Goal: Task Accomplishment & Management: Use online tool/utility

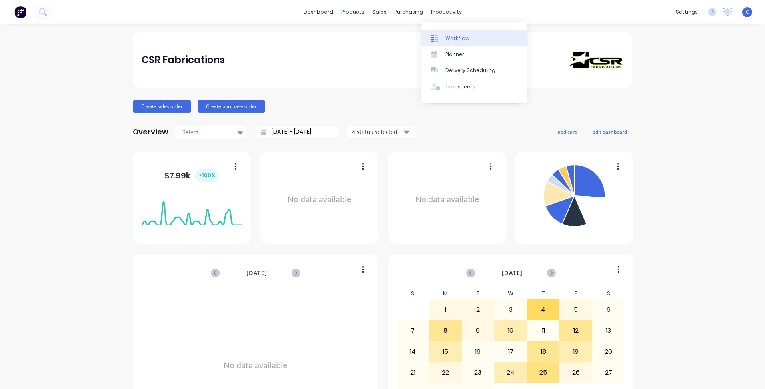
click at [446, 38] on div "Workflow" at bounding box center [457, 38] width 24 height 7
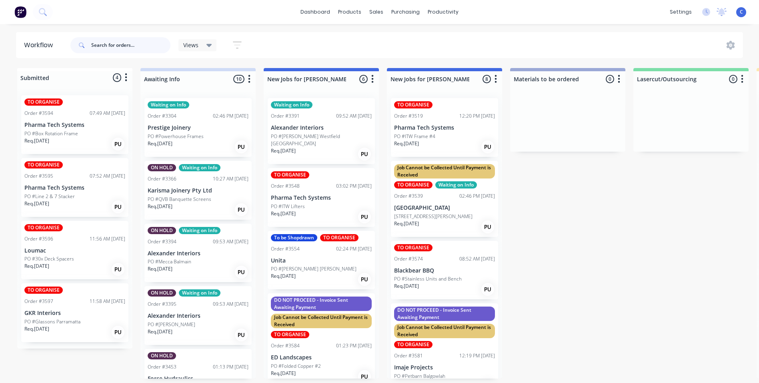
click at [118, 44] on input "text" at bounding box center [130, 45] width 79 height 16
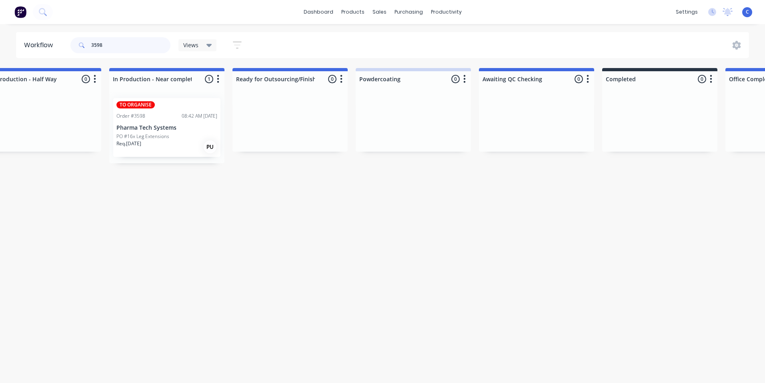
scroll to position [0, 850]
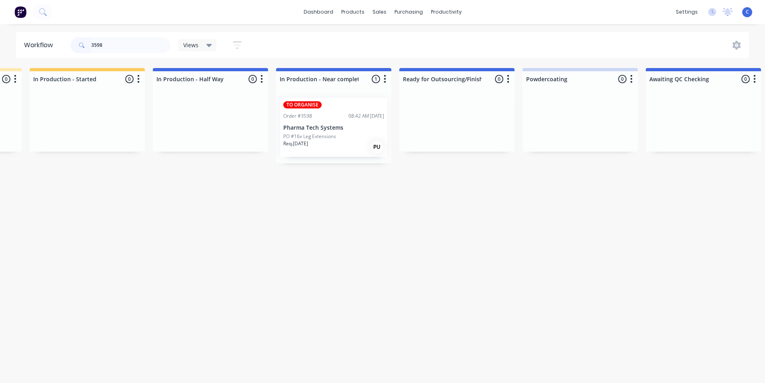
click at [320, 119] on div "Order #3598 08:42 AM [DATE]" at bounding box center [333, 115] width 101 height 7
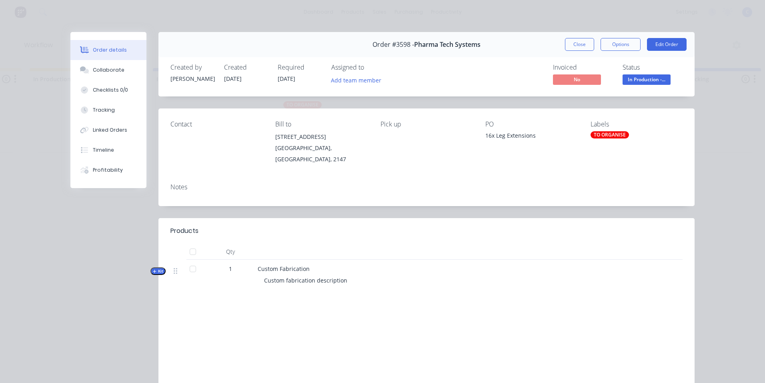
click at [607, 133] on div "TO ORGANISE" at bounding box center [609, 134] width 38 height 7
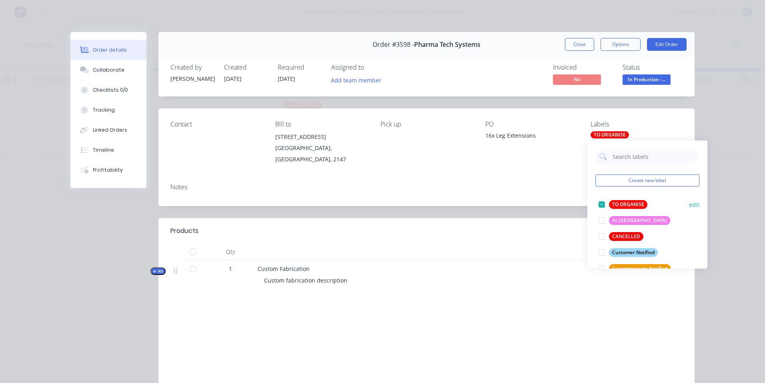
click at [619, 200] on button "TO ORGANISE" at bounding box center [622, 204] width 55 height 11
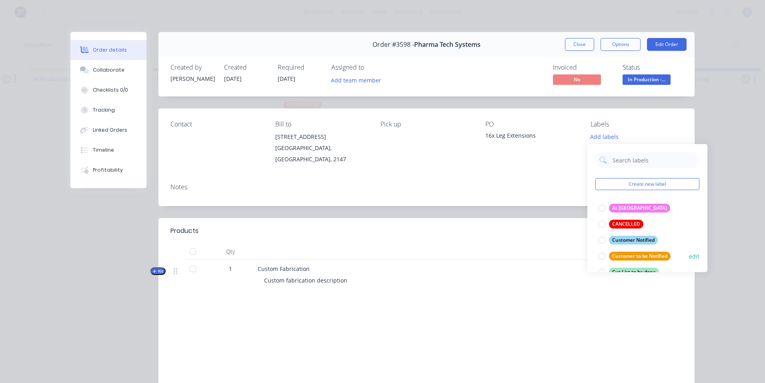
scroll to position [0, 0]
click at [631, 241] on div "Customer Notified" at bounding box center [633, 240] width 49 height 9
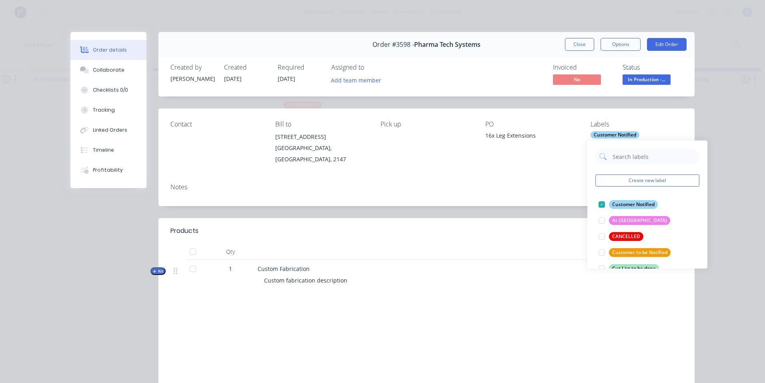
click at [541, 190] on div "Notes" at bounding box center [426, 191] width 536 height 29
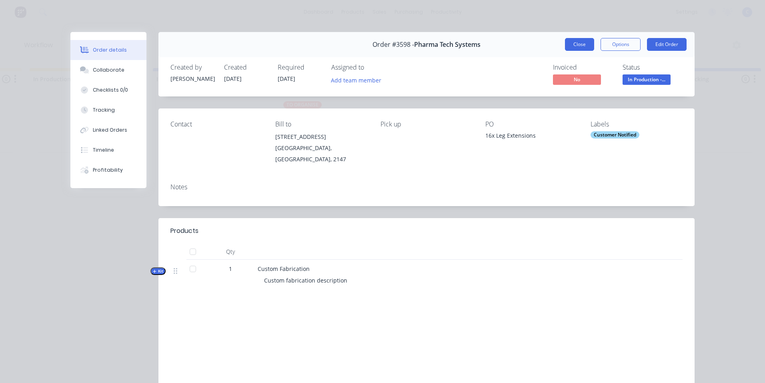
click at [575, 46] on button "Close" at bounding box center [579, 44] width 29 height 13
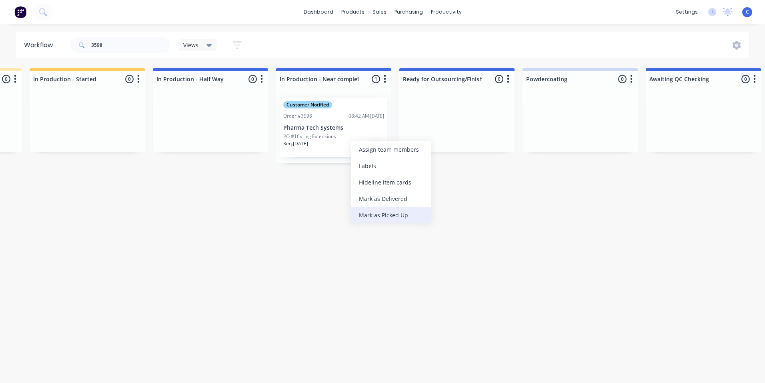
click at [390, 213] on div "Mark as Picked Up" at bounding box center [391, 215] width 80 height 16
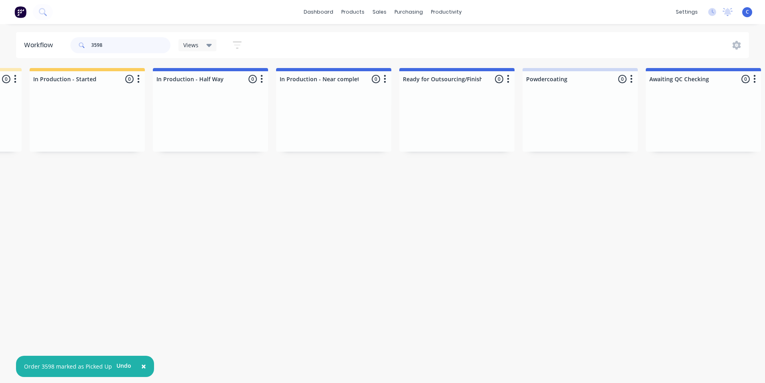
drag, startPoint x: 126, startPoint y: 47, endPoint x: 52, endPoint y: 51, distance: 74.9
click at [32, 47] on header "Workflow 3598 Views Save new view None (Default) edit Show/Hide statuses Show l…" at bounding box center [382, 45] width 733 height 26
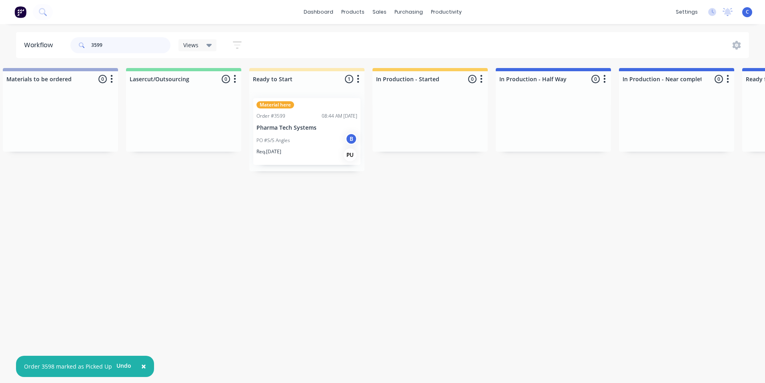
scroll to position [0, 691]
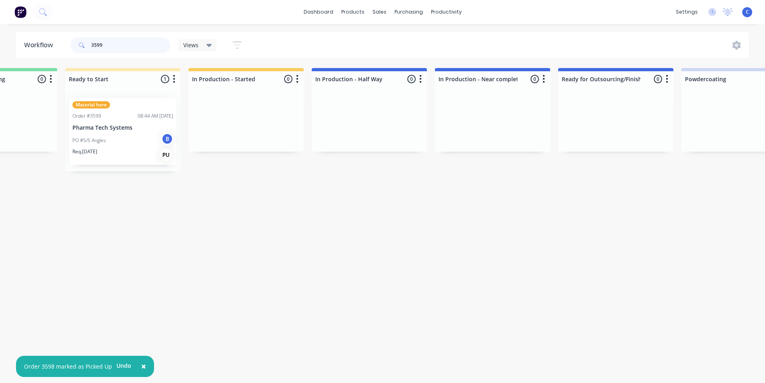
type input "3599"
click at [108, 140] on div "PO #S/S Angles B" at bounding box center [122, 140] width 101 height 15
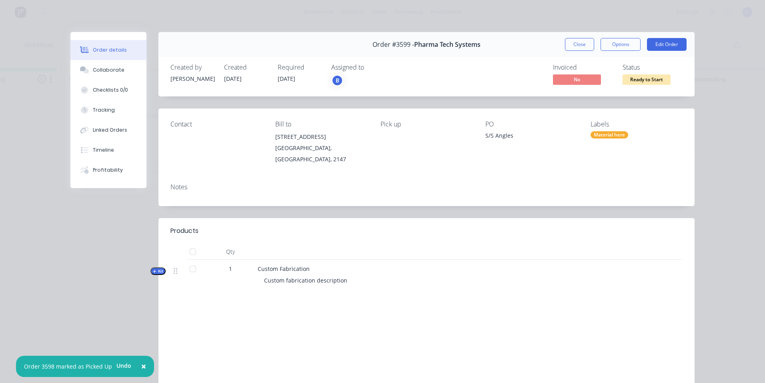
click at [604, 133] on div "Material here" at bounding box center [609, 134] width 38 height 7
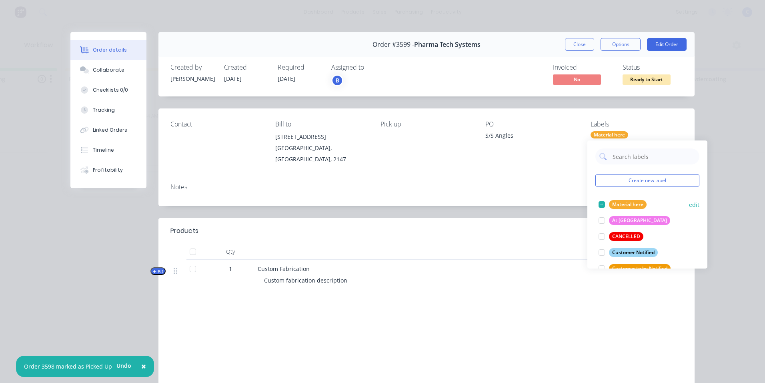
click at [618, 202] on div "Material here" at bounding box center [628, 204] width 38 height 9
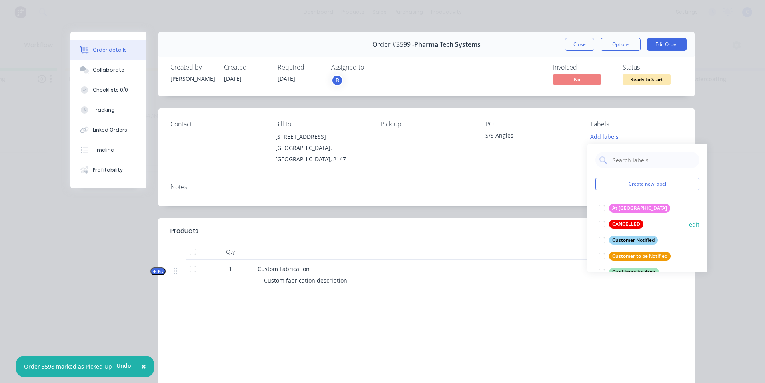
scroll to position [0, 0]
click at [631, 238] on div "Customer Notified" at bounding box center [633, 240] width 49 height 9
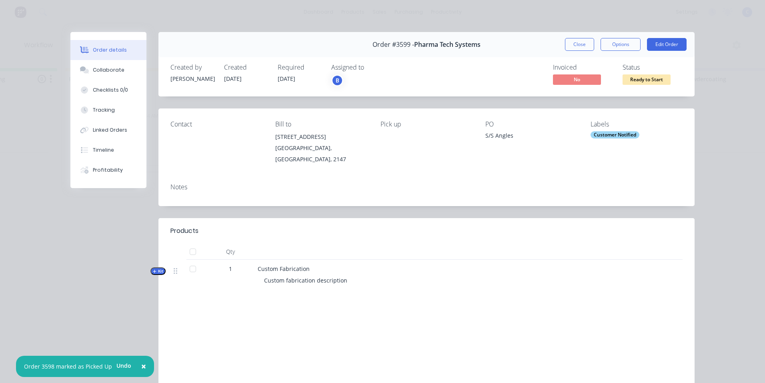
click at [533, 114] on div "Contact [PERSON_NAME] to [STREET_ADDRESS] Pick up PO S/S Angles Labels Customer…" at bounding box center [426, 142] width 536 height 68
click at [569, 46] on button "Close" at bounding box center [579, 44] width 29 height 13
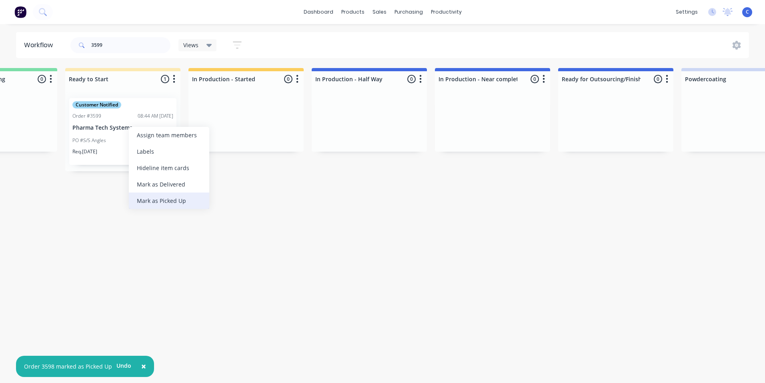
click at [174, 192] on div "Mark as Picked Up" at bounding box center [169, 200] width 80 height 16
